Goal: Task Accomplishment & Management: Manage account settings

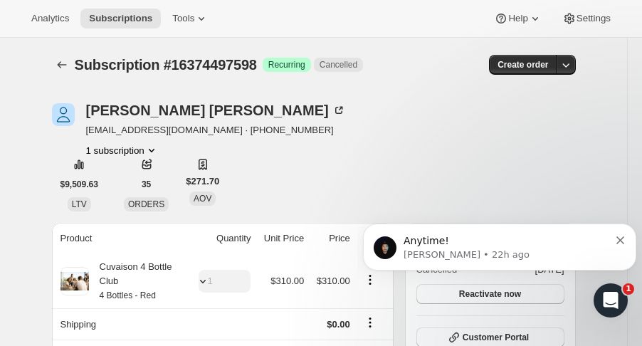
click at [69, 68] on icon "Subscriptions" at bounding box center [62, 65] width 14 height 14
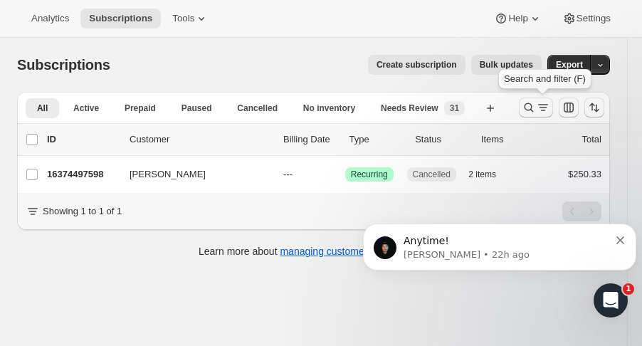
click at [536, 110] on icon "Search and filter results" at bounding box center [529, 107] width 14 height 14
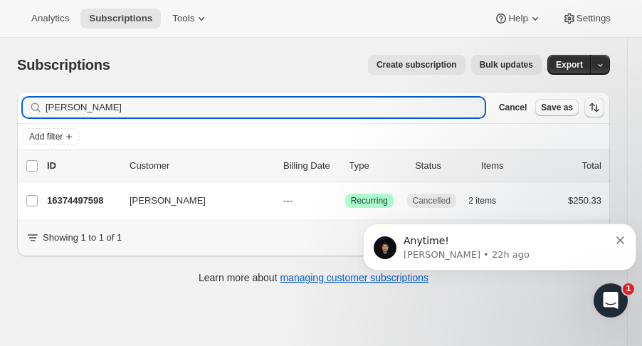
drag, startPoint x: 115, startPoint y: 110, endPoint x: -55, endPoint y: 95, distance: 171.4
click at [0, 95] on html "Analytics Subscriptions Tools Help Settings Skip to content Subscriptions. This…" at bounding box center [321, 173] width 642 height 346
type input "brooke taylor"
click at [81, 195] on p "16436691262" at bounding box center [82, 201] width 71 height 14
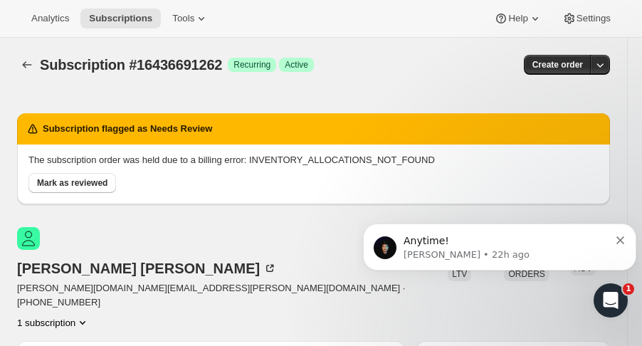
click at [619, 240] on icon "Dismiss notification" at bounding box center [620, 240] width 8 height 8
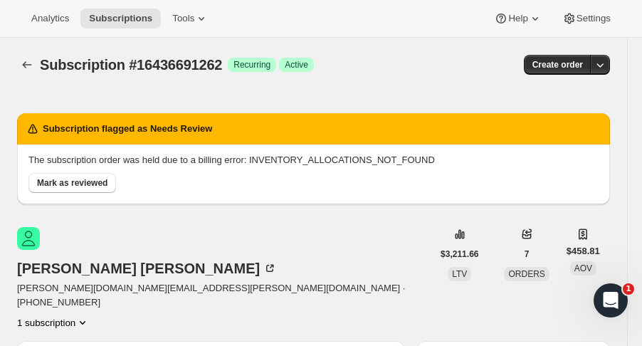
click at [607, 65] on icon "button" at bounding box center [600, 65] width 14 height 14
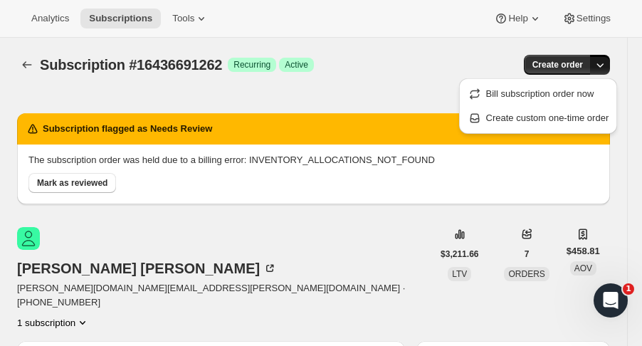
click at [586, 97] on span "Bill subscription order now" at bounding box center [540, 93] width 108 height 11
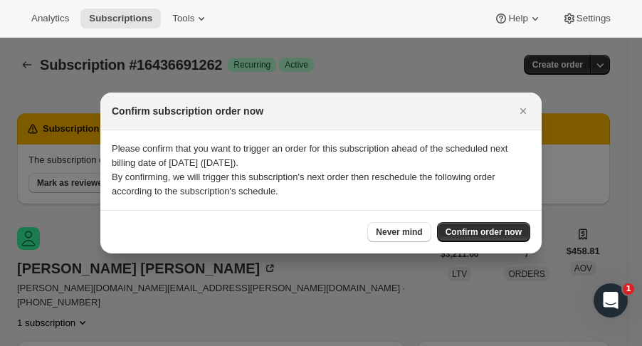
click at [492, 235] on span "Confirm order now" at bounding box center [483, 231] width 76 height 11
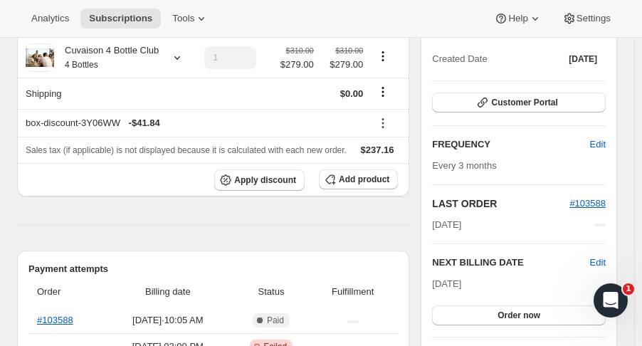
scroll to position [206, 0]
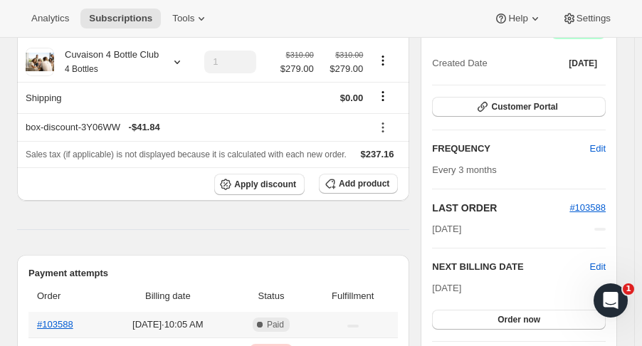
click at [73, 312] on th "#103588" at bounding box center [66, 325] width 77 height 26
click at [69, 319] on link "#103588" at bounding box center [55, 324] width 36 height 11
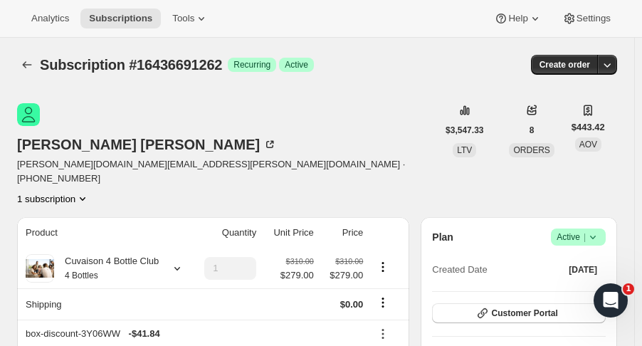
click at [36, 60] on button "Subscriptions" at bounding box center [27, 65] width 20 height 20
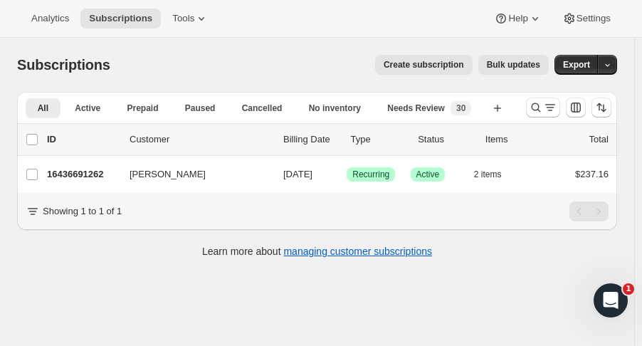
click at [535, 116] on button "Search and filter results" at bounding box center [543, 107] width 34 height 20
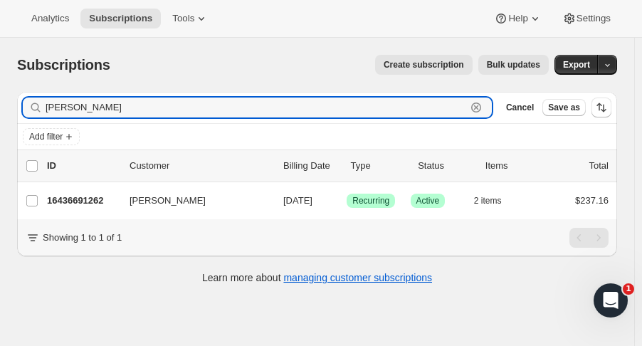
drag, startPoint x: 110, startPoint y: 106, endPoint x: -31, endPoint y: 115, distance: 141.8
click at [0, 115] on html "Analytics Subscriptions Tools Help Settings Skip to content Subscriptions. This…" at bounding box center [321, 173] width 642 height 346
type input "palacios"
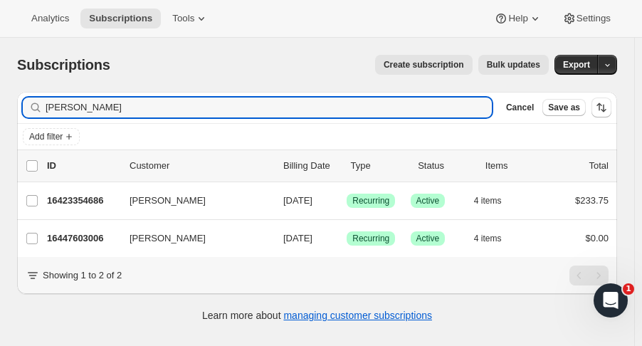
click at [87, 240] on p "16447603006" at bounding box center [82, 238] width 71 height 14
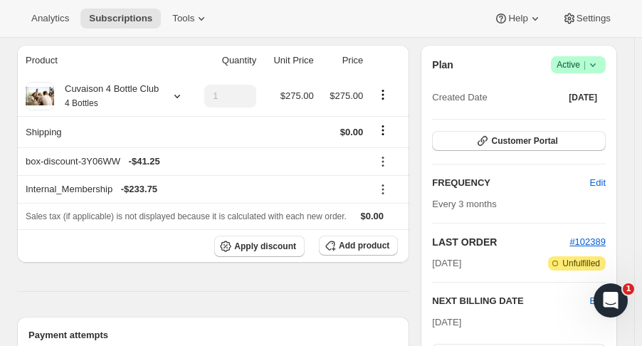
scroll to position [123, 0]
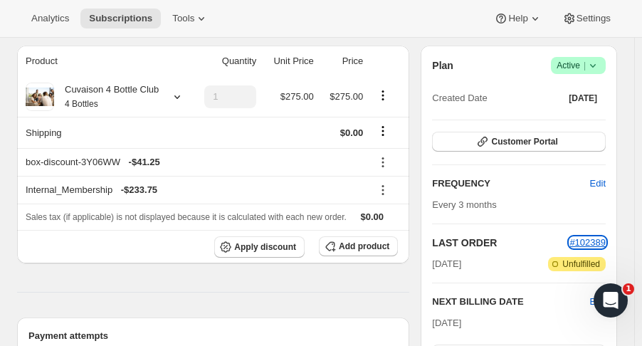
click at [588, 244] on span "#102389" at bounding box center [587, 242] width 36 height 11
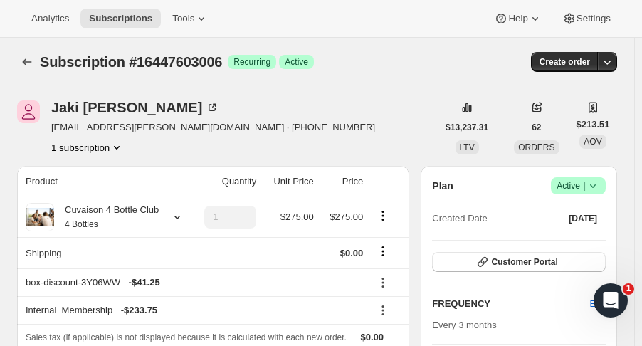
scroll to position [0, 0]
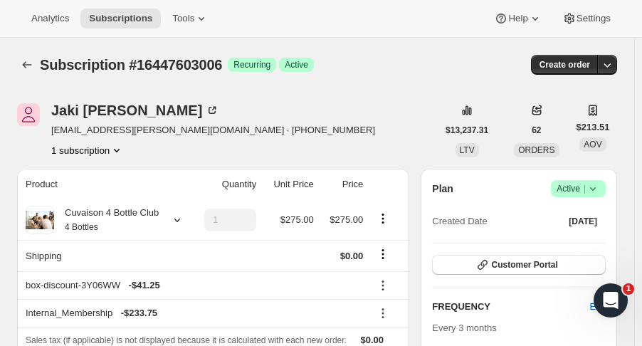
click at [610, 71] on icon "button" at bounding box center [607, 65] width 14 height 14
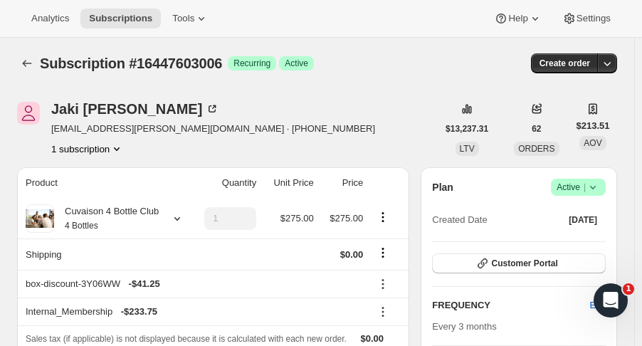
click at [611, 64] on icon "button" at bounding box center [607, 64] width 7 height 4
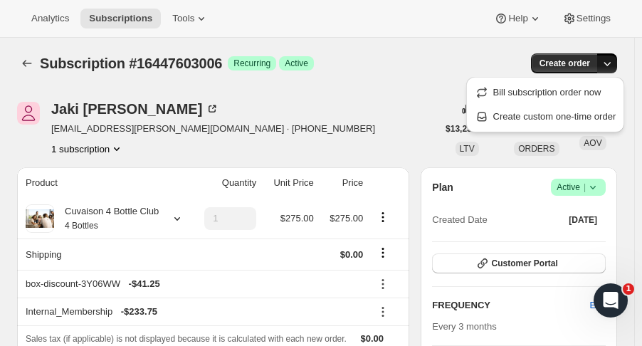
click at [582, 96] on span "Bill subscription order now" at bounding box center [547, 92] width 108 height 11
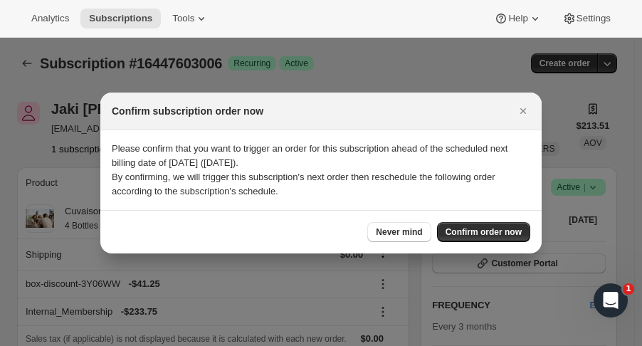
click at [500, 232] on span "Confirm order now" at bounding box center [483, 231] width 76 height 11
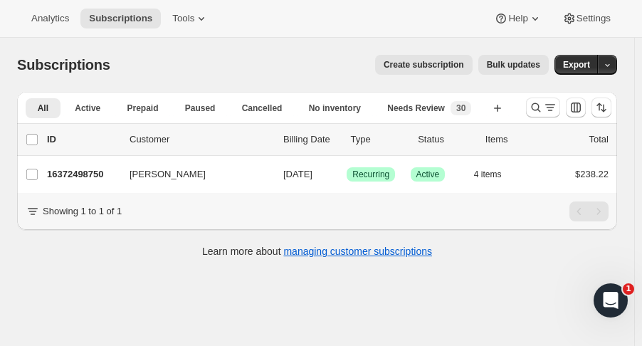
click at [540, 103] on icon "Search and filter results" at bounding box center [536, 107] width 14 height 14
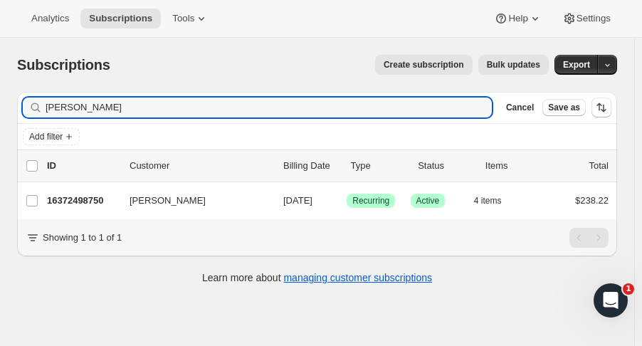
drag, startPoint x: 151, startPoint y: 110, endPoint x: -52, endPoint y: 68, distance: 207.2
click at [0, 68] on html "Analytics Subscriptions Tools Help Settings Skip to content Subscriptions. This…" at bounding box center [321, 173] width 642 height 346
type input "[PERSON_NAME]"
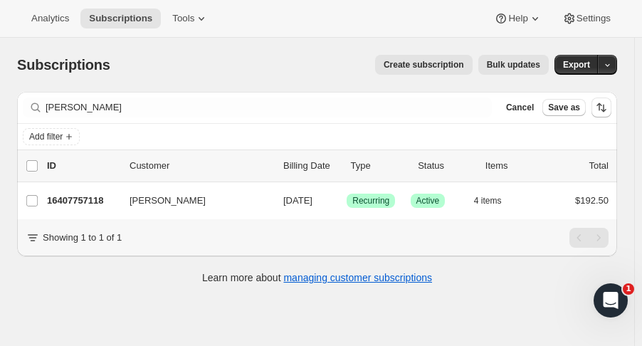
click at [76, 206] on p "16407757118" at bounding box center [82, 201] width 71 height 14
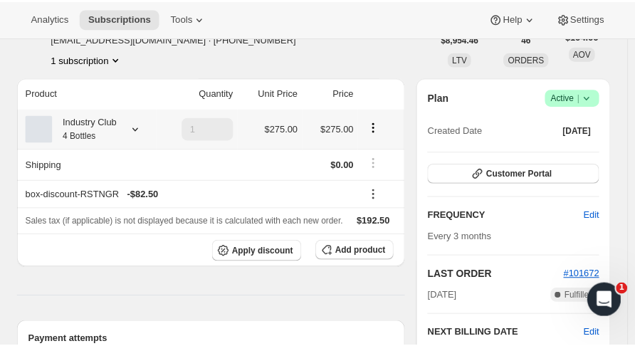
scroll to position [99, 0]
